Goal: Task Accomplishment & Management: Manage account settings

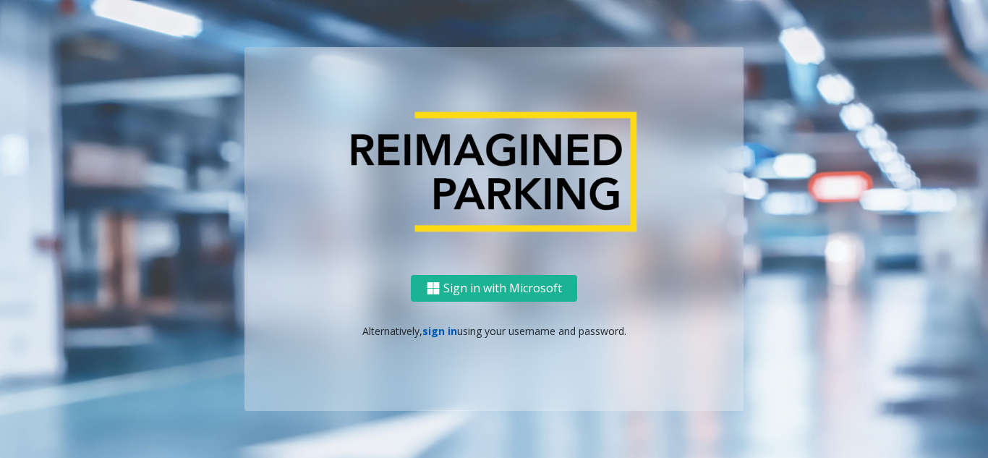
click at [442, 334] on link "sign in" at bounding box center [439, 331] width 35 height 14
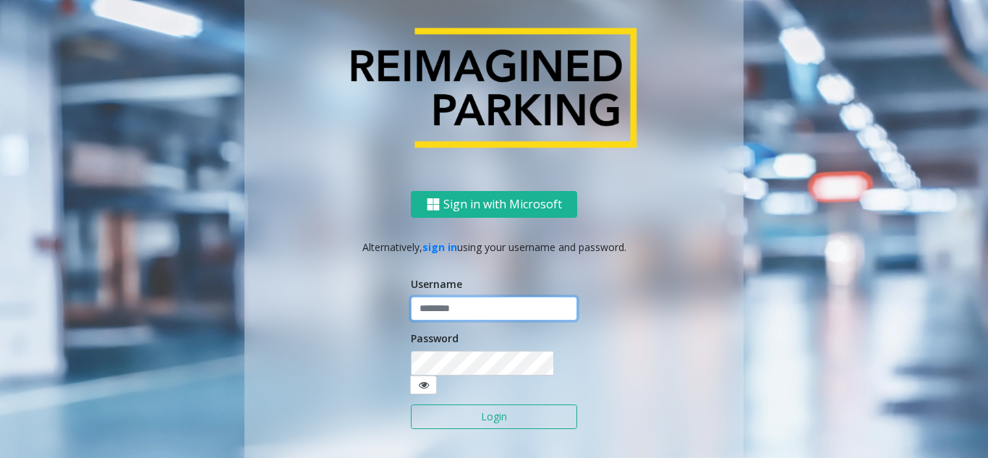
click at [448, 315] on input "text" at bounding box center [494, 308] width 166 height 25
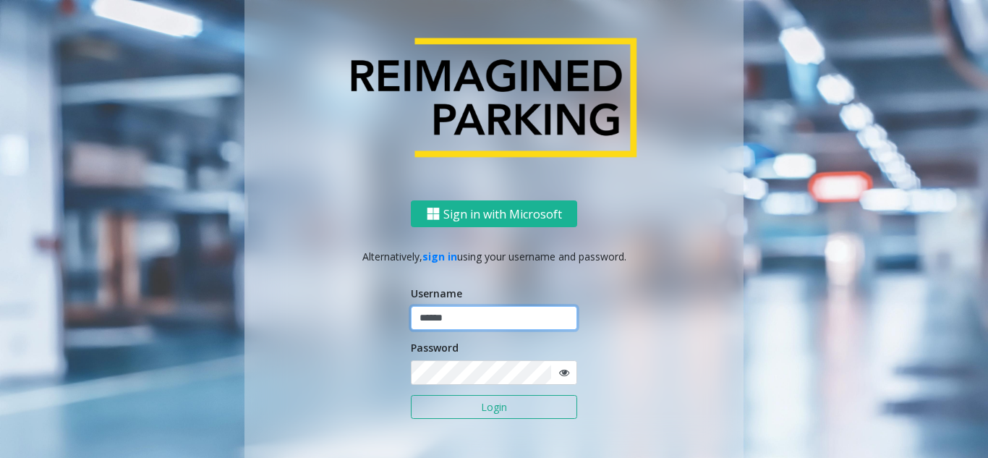
type input "******"
click at [411, 395] on button "Login" at bounding box center [494, 407] width 166 height 25
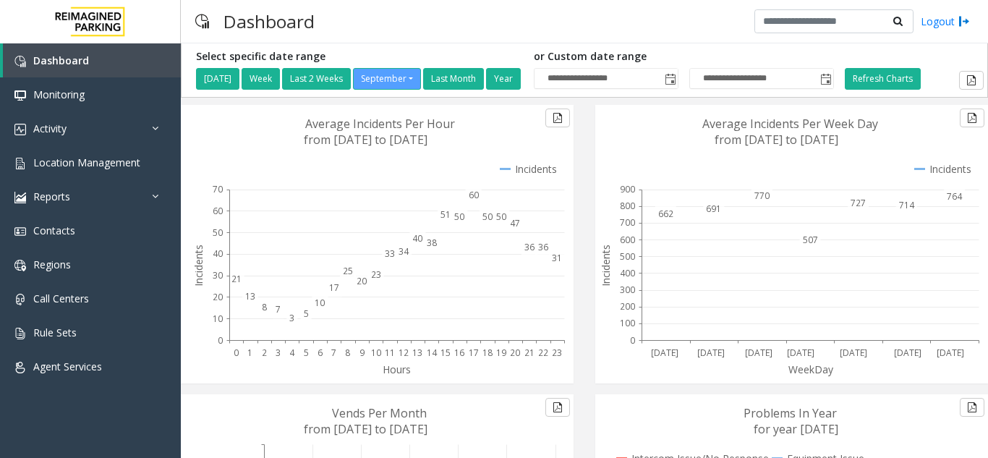
click at [422, 16] on div "Dashboard Logout" at bounding box center [584, 21] width 807 height 43
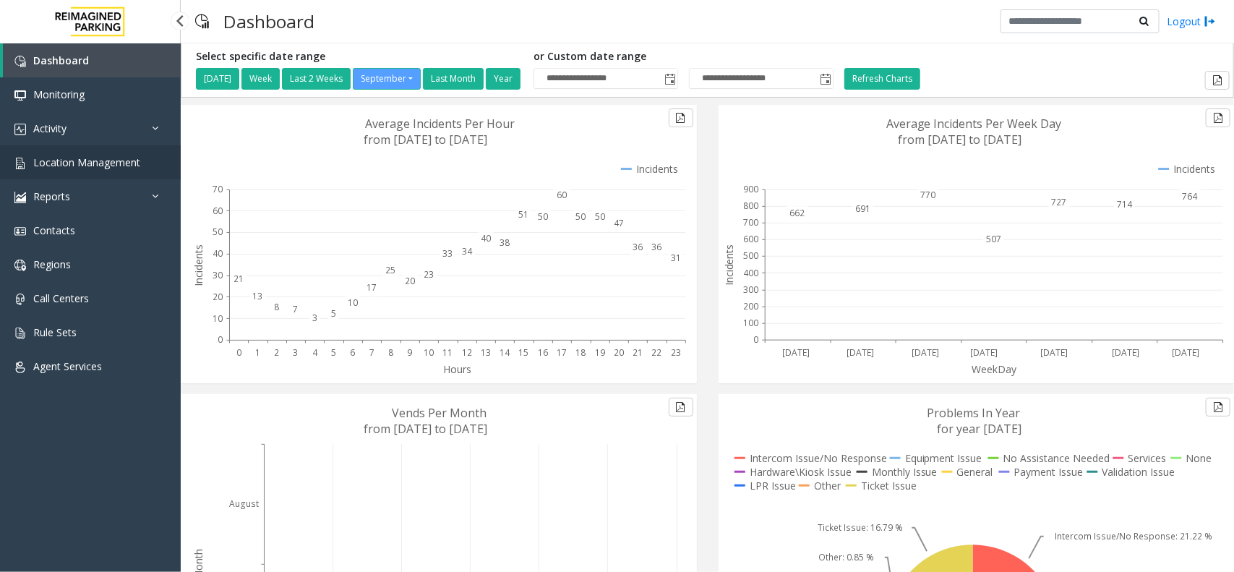
click at [156, 161] on link "Location Management" at bounding box center [90, 162] width 181 height 34
click at [150, 166] on link "Location Management" at bounding box center [90, 162] width 181 height 34
click at [137, 164] on span "Location Management" at bounding box center [86, 162] width 107 height 14
